Goal: Communication & Community: Answer question/provide support

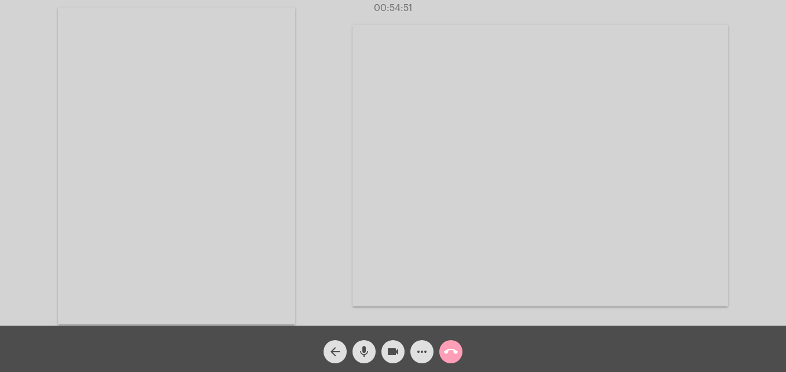
click at [449, 356] on mat-icon "call_end" at bounding box center [451, 352] width 14 height 14
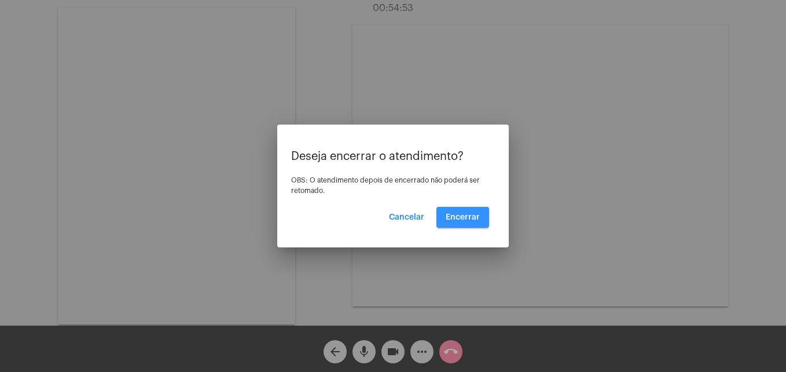
click at [458, 213] on span "Encerrar" at bounding box center [463, 217] width 34 height 8
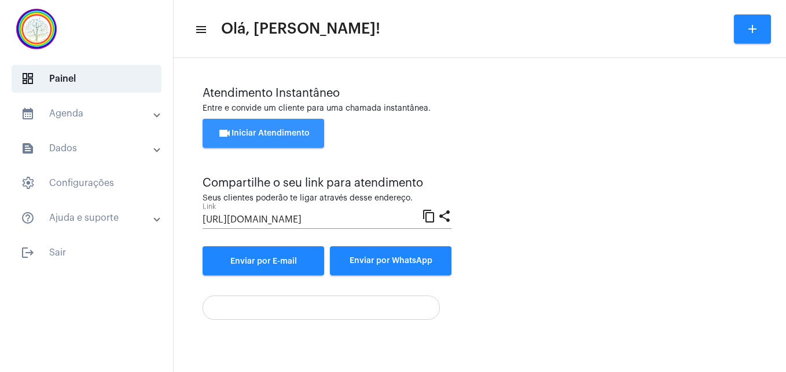
click at [276, 133] on span "videocam Iniciar Atendimento" at bounding box center [264, 133] width 92 height 8
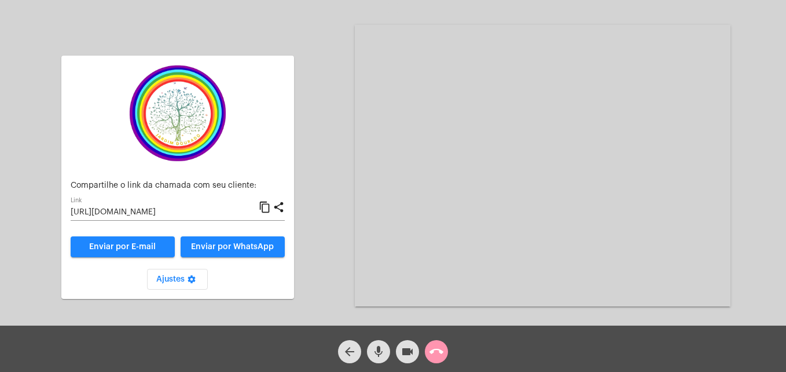
click at [266, 208] on mat-icon "content_copy" at bounding box center [265, 207] width 12 height 14
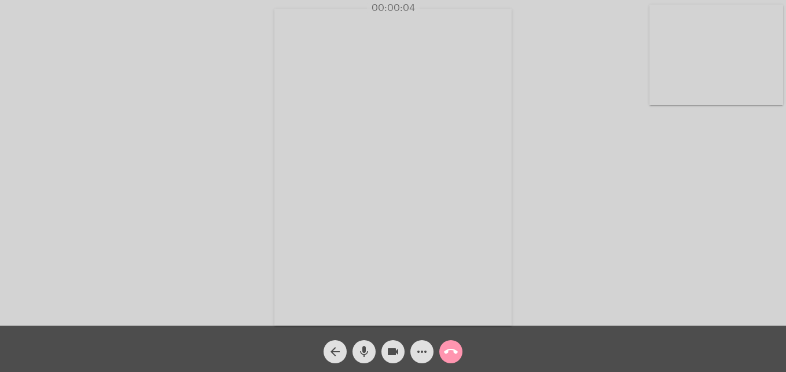
click at [675, 90] on video at bounding box center [717, 55] width 134 height 100
click at [315, 293] on video at bounding box center [498, 166] width 422 height 317
click at [537, 343] on div "arrow_back mic videocam more_horiz call_end" at bounding box center [393, 348] width 786 height 46
